Goal: Entertainment & Leisure: Consume media (video, audio)

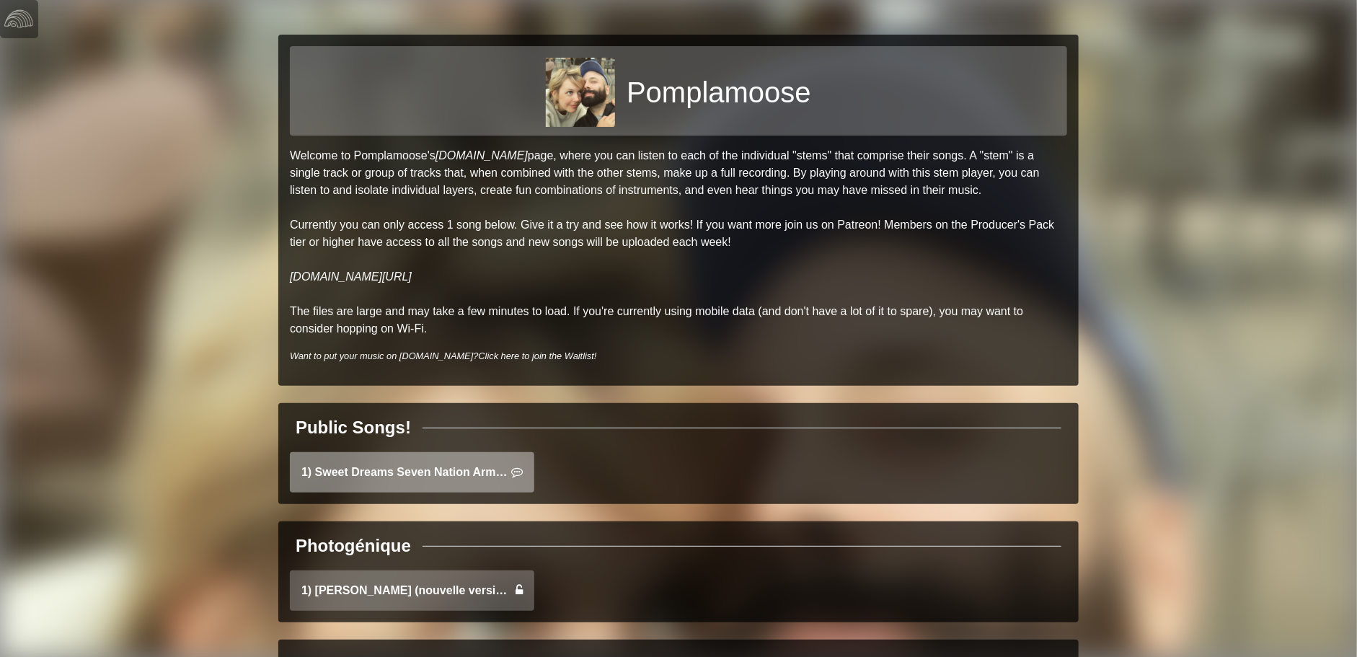
click at [317, 473] on link "1) Sweet Dreams Seven Nation Army Mashup" at bounding box center [412, 472] width 244 height 40
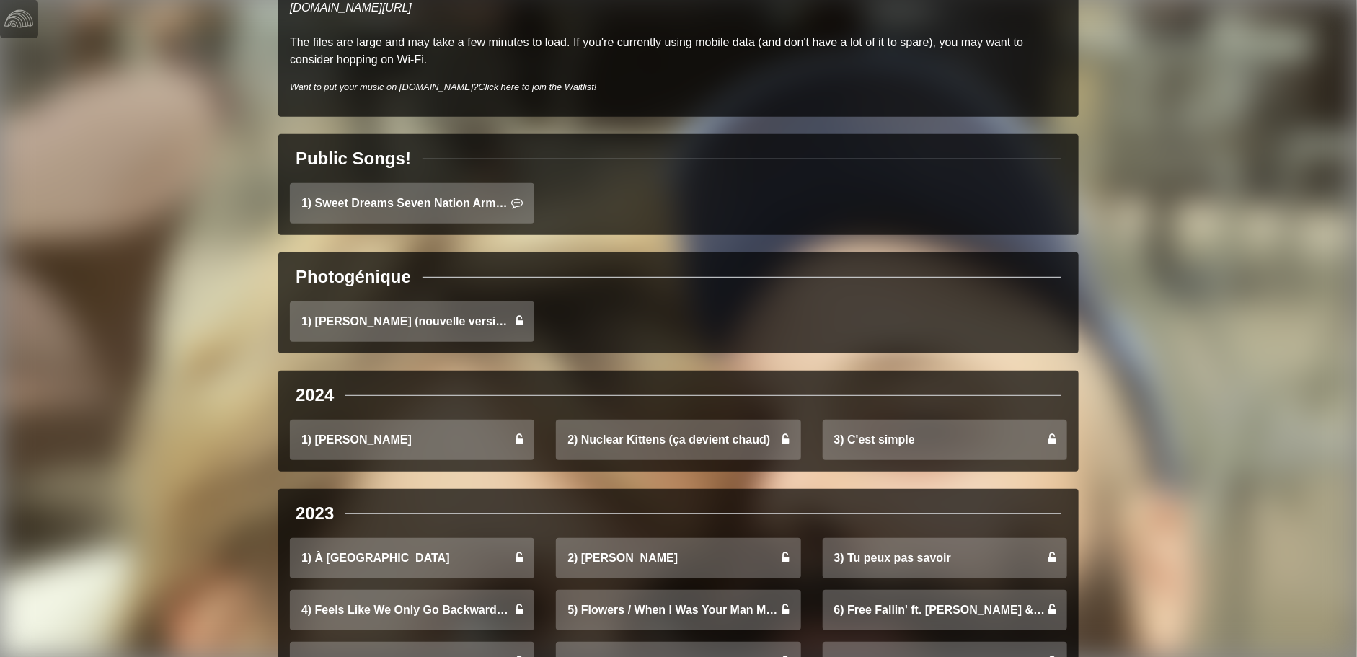
scroll to position [288, 0]
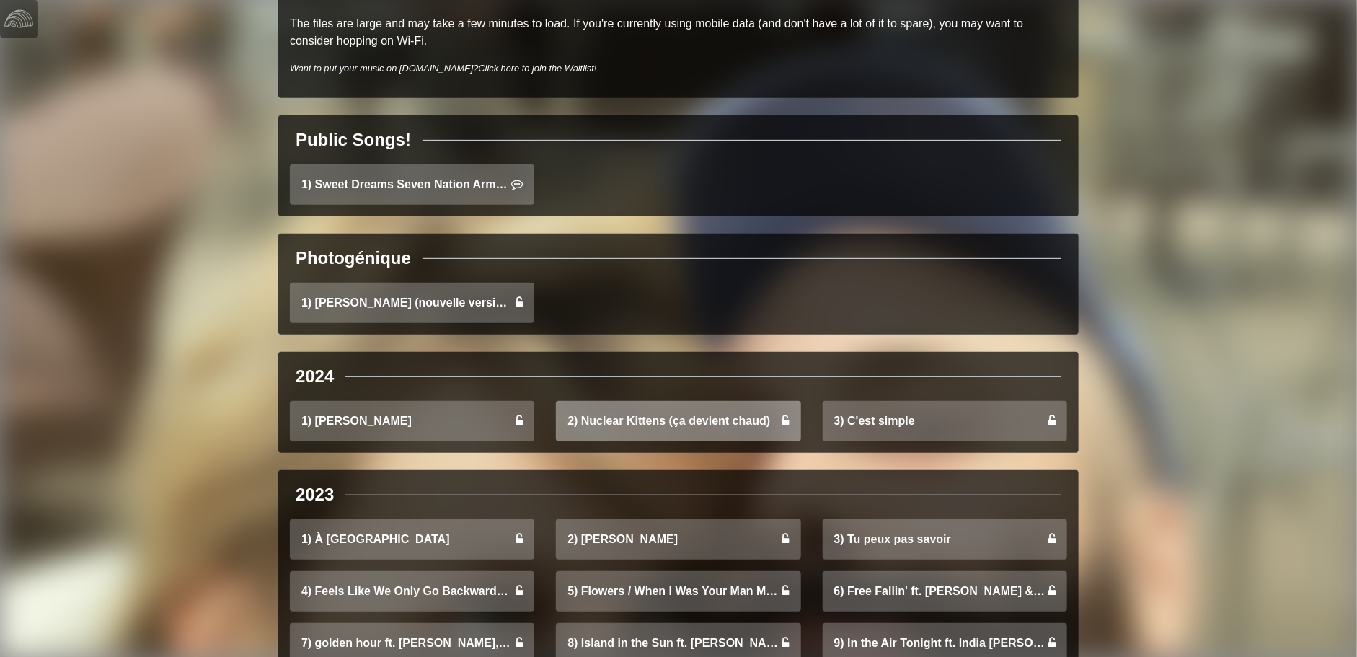
click at [692, 423] on link "2) Nuclear Kittens (ça devient chaud)" at bounding box center [678, 421] width 244 height 40
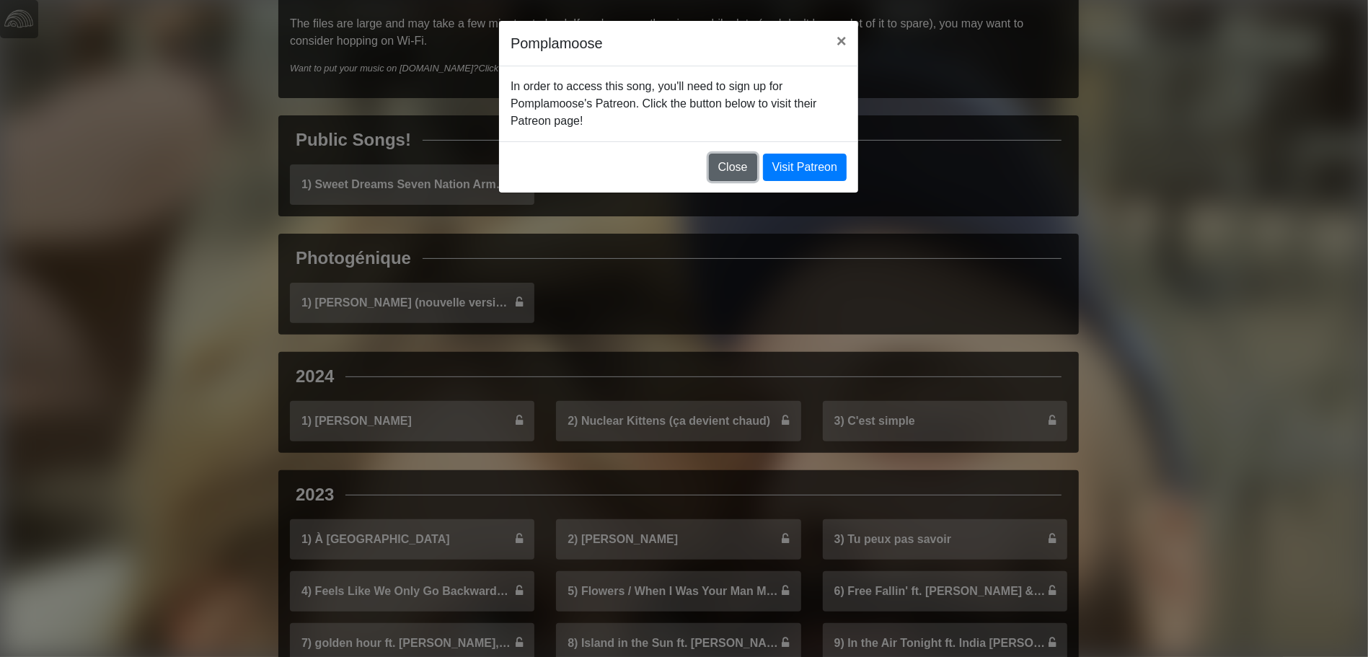
click at [729, 164] on button "Close" at bounding box center [733, 167] width 48 height 27
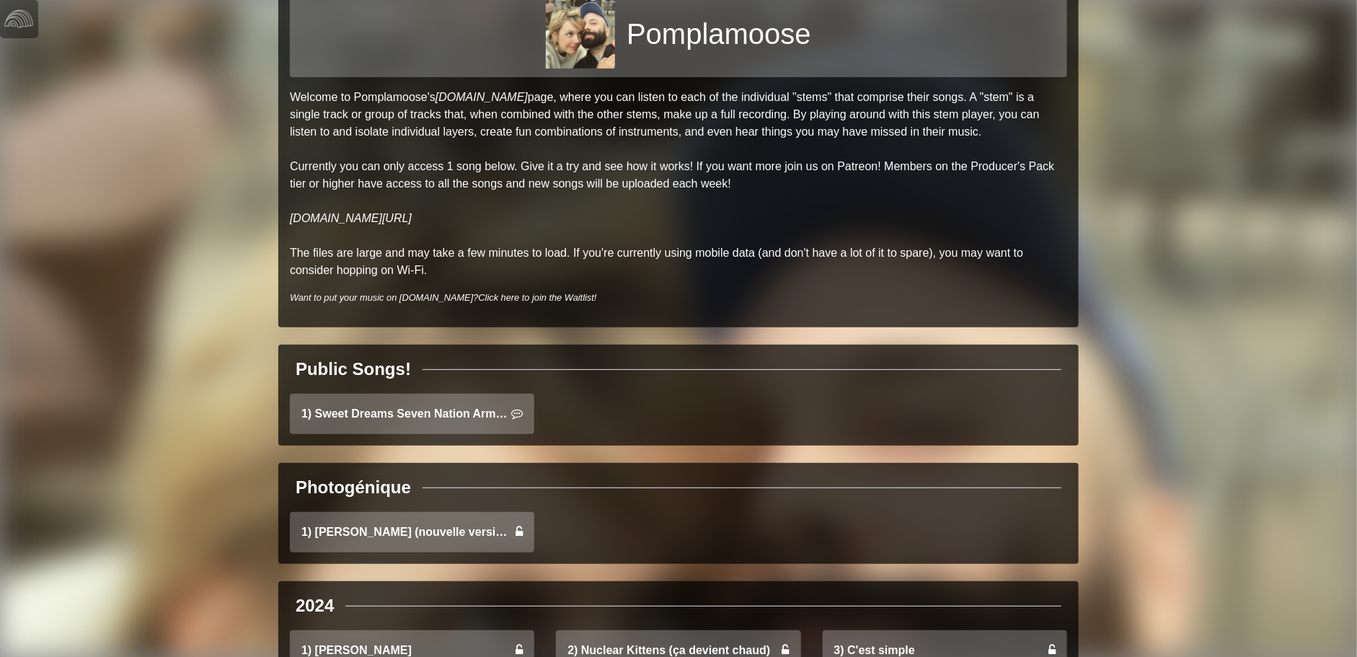
scroll to position [0, 0]
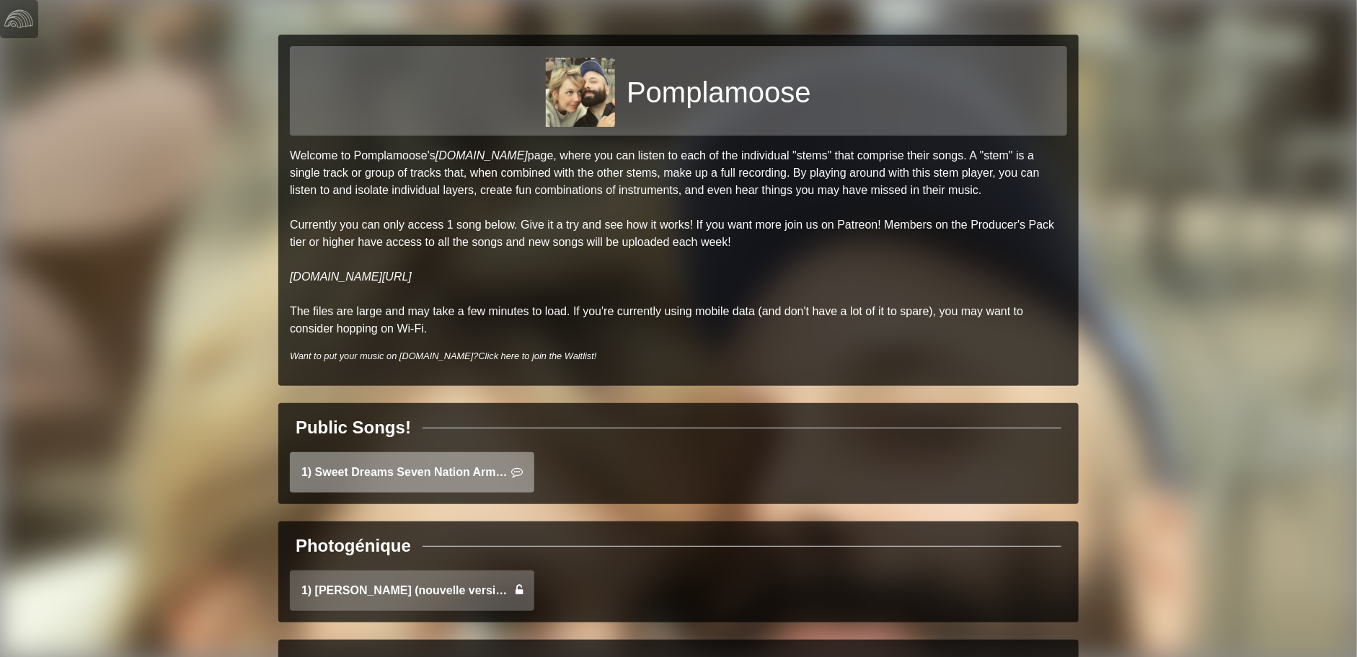
click at [420, 471] on link "1) Sweet Dreams Seven Nation Army Mashup" at bounding box center [412, 472] width 244 height 40
